Goal: Transaction & Acquisition: Purchase product/service

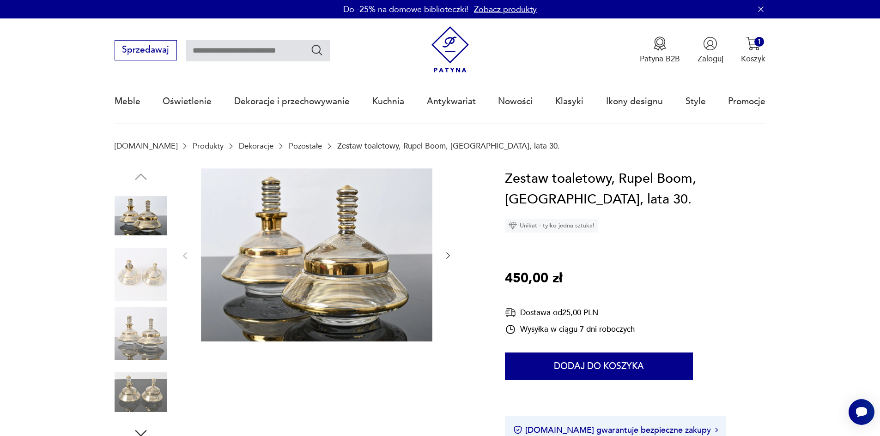
click at [446, 252] on icon "button" at bounding box center [447, 255] width 9 height 9
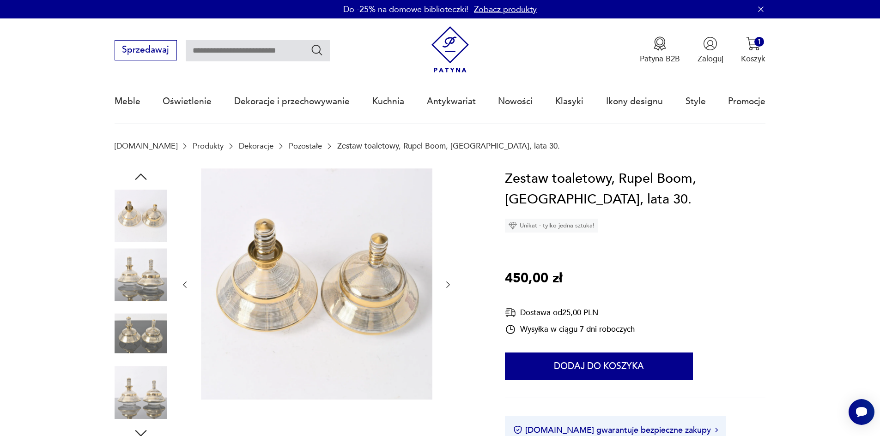
click at [448, 285] on icon "button" at bounding box center [447, 284] width 9 height 9
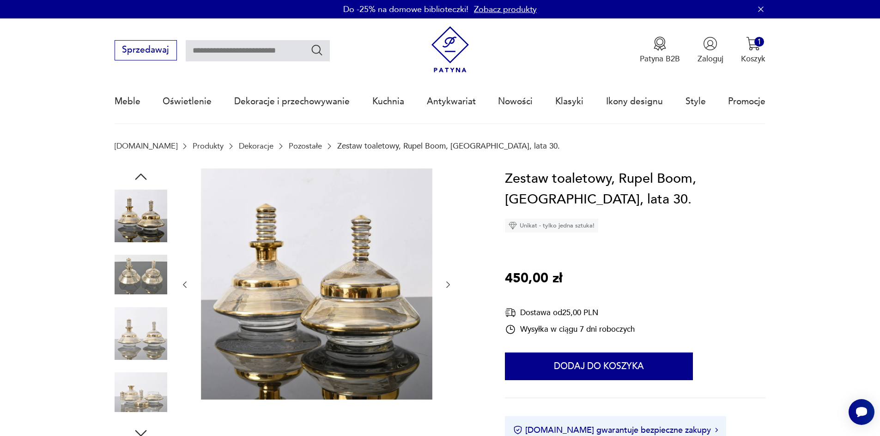
click at [448, 285] on icon "button" at bounding box center [447, 284] width 9 height 9
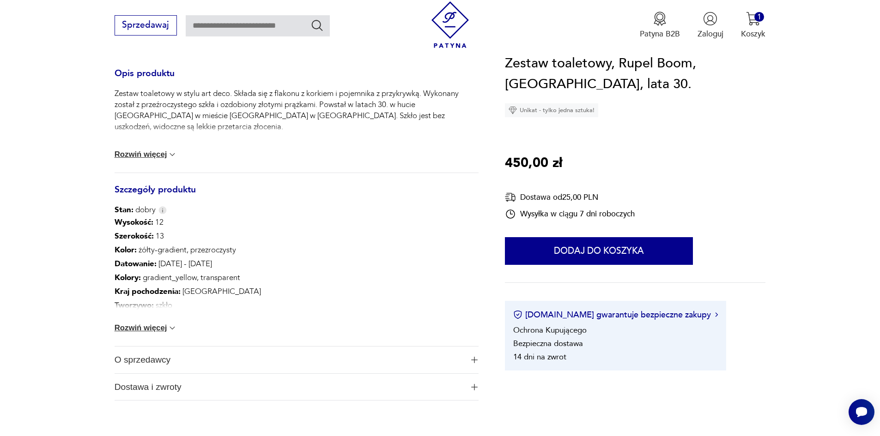
scroll to position [508, 0]
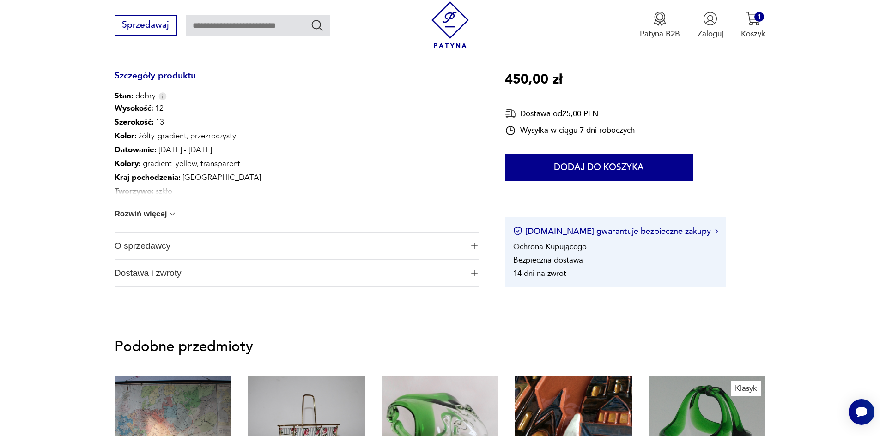
click at [172, 216] on img at bounding box center [172, 214] width 9 height 9
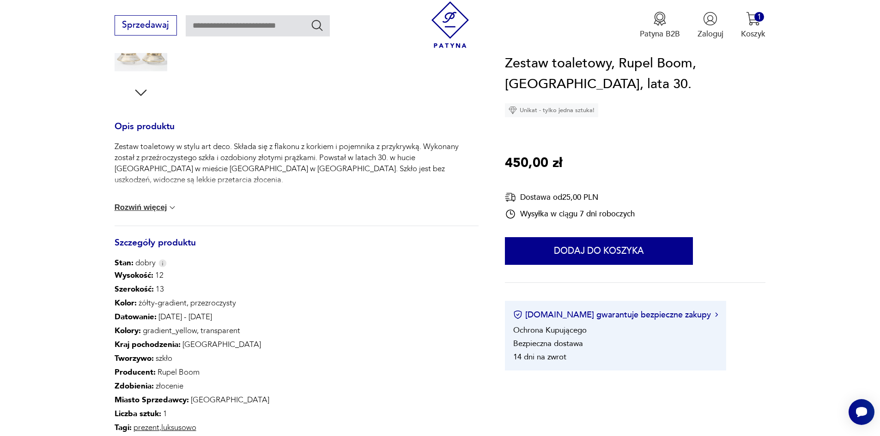
scroll to position [139, 0]
